Goal: Communication & Community: Answer question/provide support

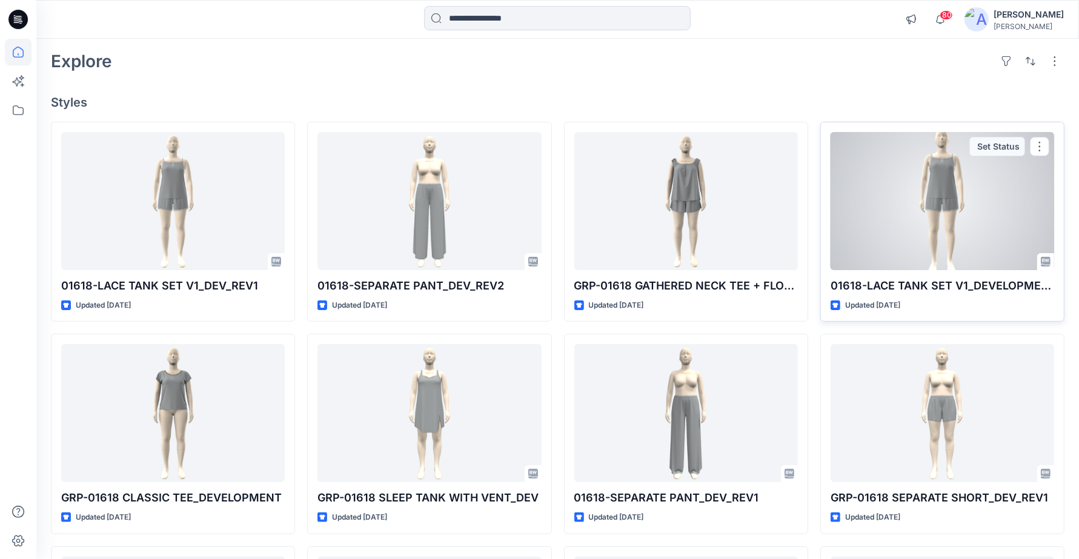
scroll to position [76, 0]
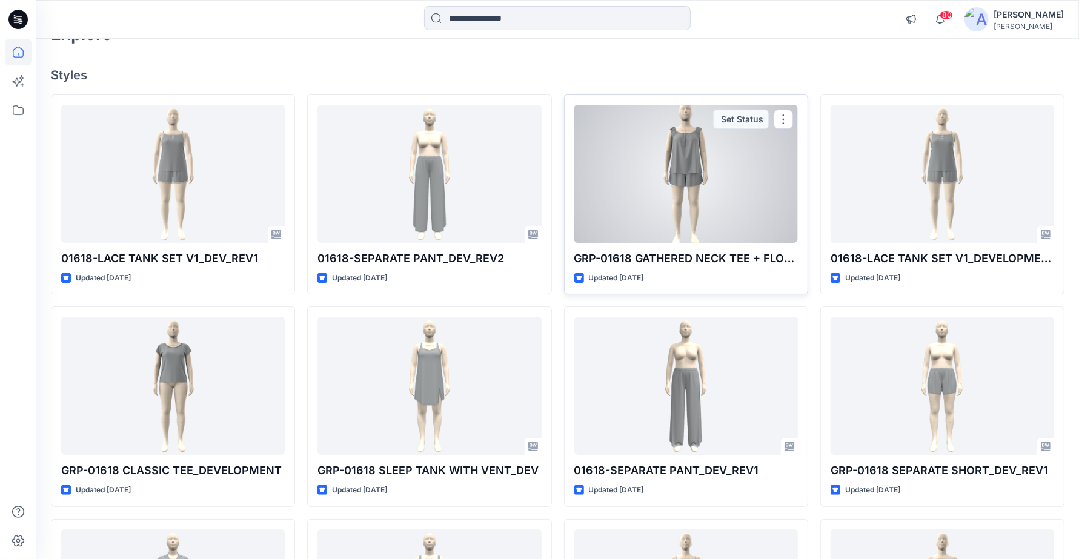
click at [695, 147] on div at bounding box center [687, 174] width 224 height 138
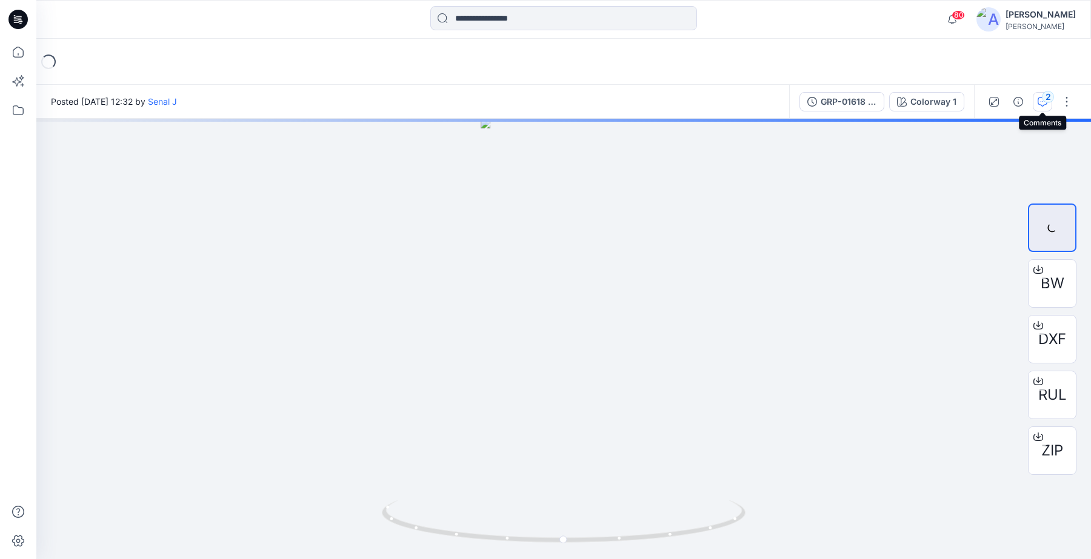
click at [1041, 107] on button "2" at bounding box center [1042, 101] width 19 height 19
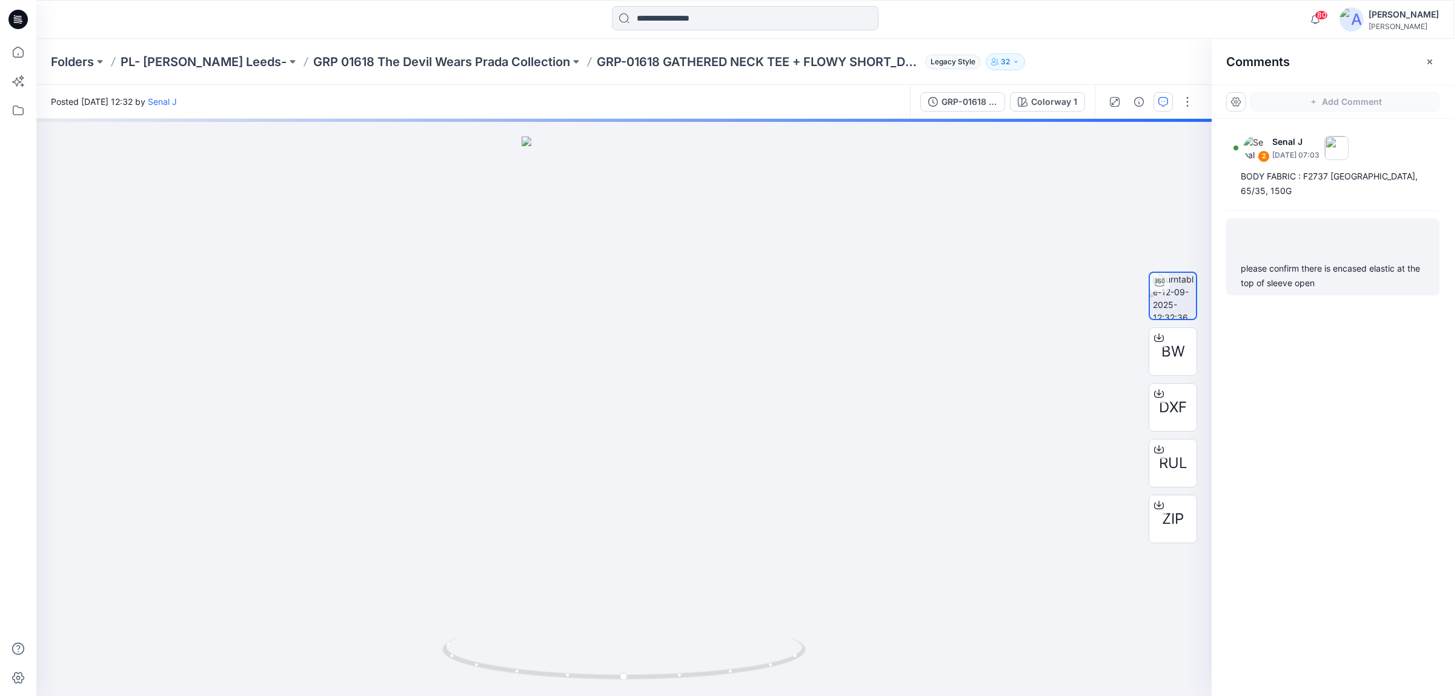
click at [1079, 273] on div "please confirm there is encased elastic at the top of sleeve open" at bounding box center [1333, 275] width 184 height 29
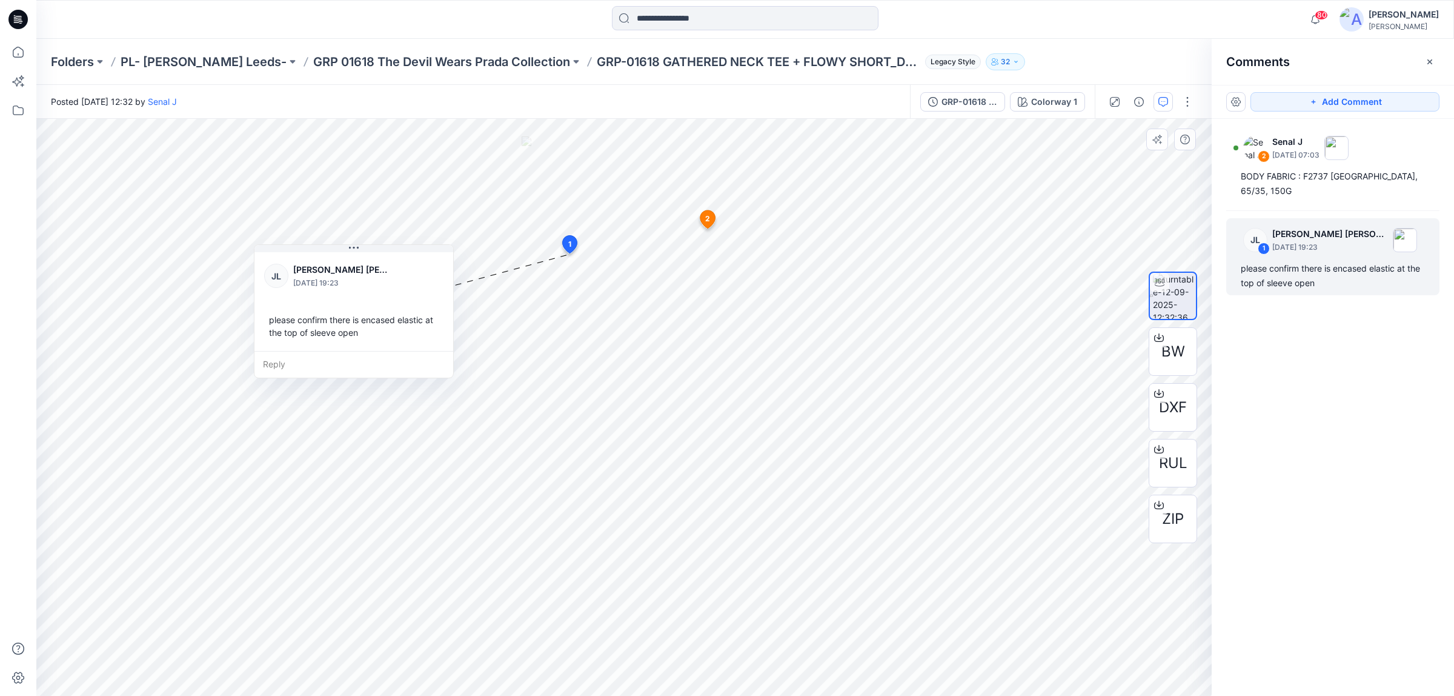
click at [416, 265] on div at bounding box center [414, 275] width 47 height 33
click at [1079, 101] on icon "button" at bounding box center [1115, 102] width 10 height 10
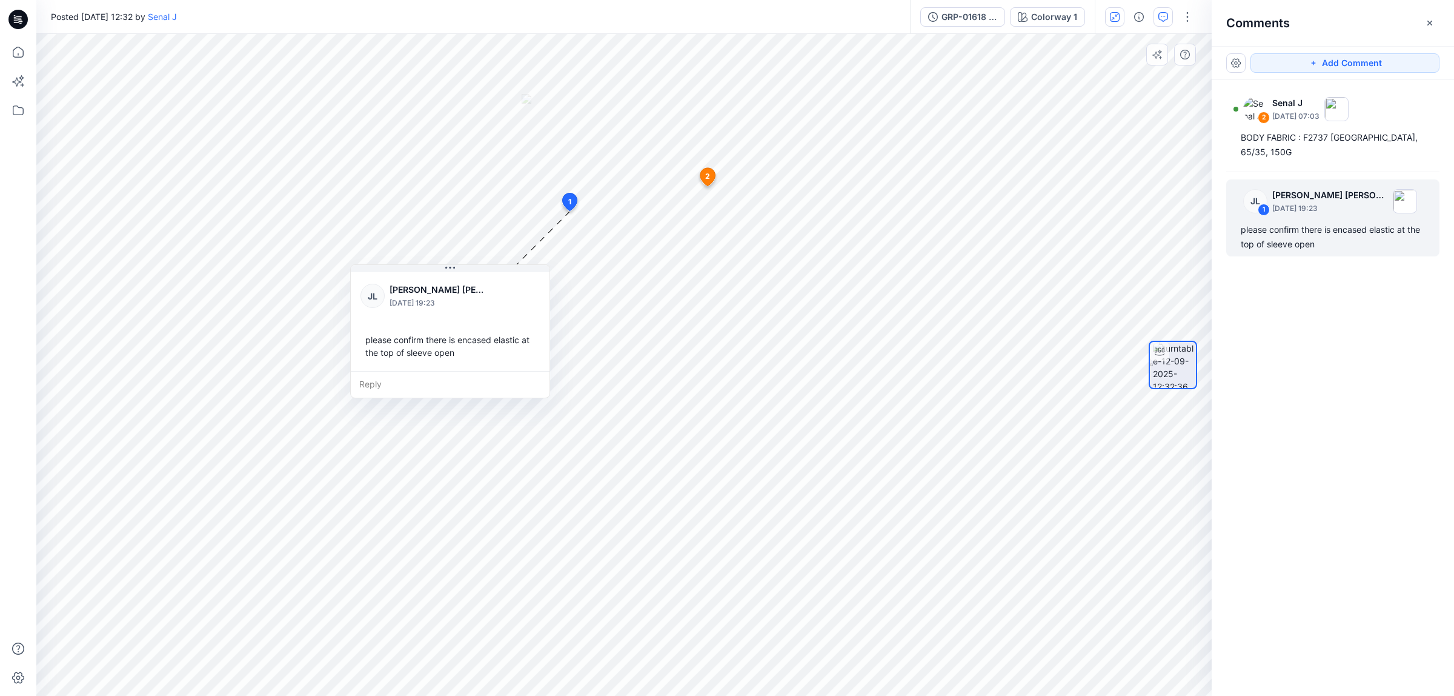
drag, startPoint x: 422, startPoint y: 276, endPoint x: 348, endPoint y: 241, distance: 81.9
click at [351, 270] on div "[PERSON_NAME] [PERSON_NAME] [PERSON_NAME] [DATE] 19:23 please confirm there is …" at bounding box center [450, 320] width 199 height 101
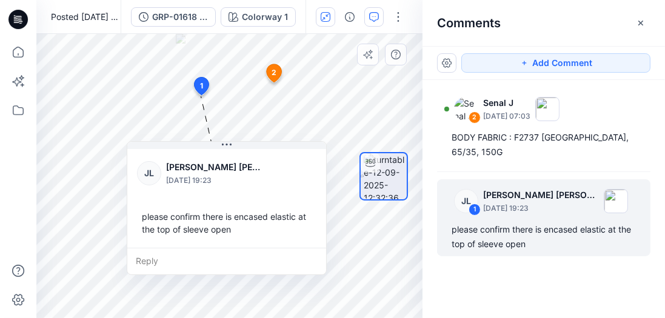
drag, startPoint x: 81, startPoint y: 152, endPoint x: 195, endPoint y: 204, distance: 124.7
click at [225, 145] on icon at bounding box center [226, 145] width 2 height 2
click at [162, 254] on div "Reply" at bounding box center [226, 261] width 199 height 27
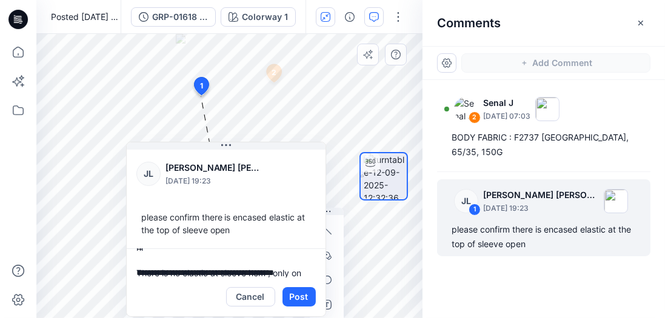
scroll to position [28, 0]
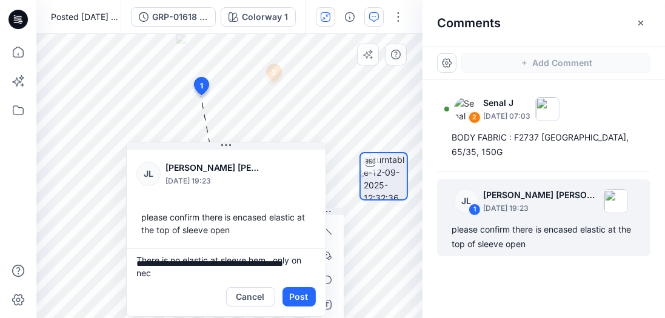
type textarea "**********"
click at [296, 299] on button "Post" at bounding box center [298, 296] width 33 height 19
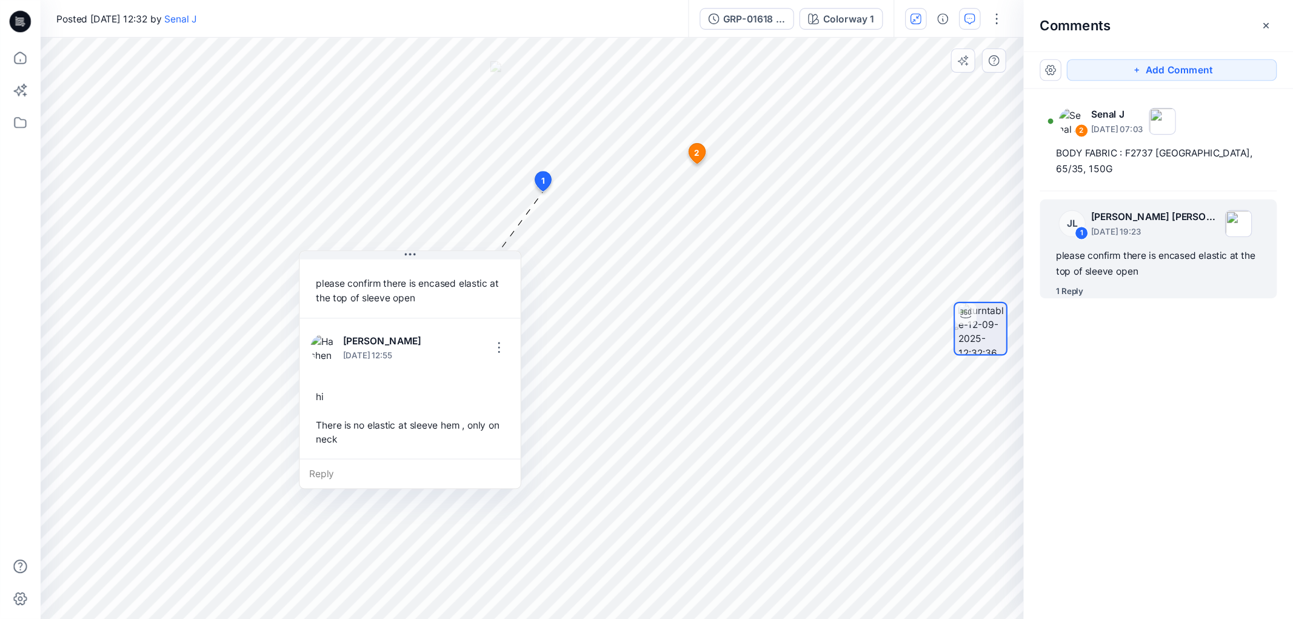
scroll to position [45, 0]
